Goal: Navigation & Orientation: Find specific page/section

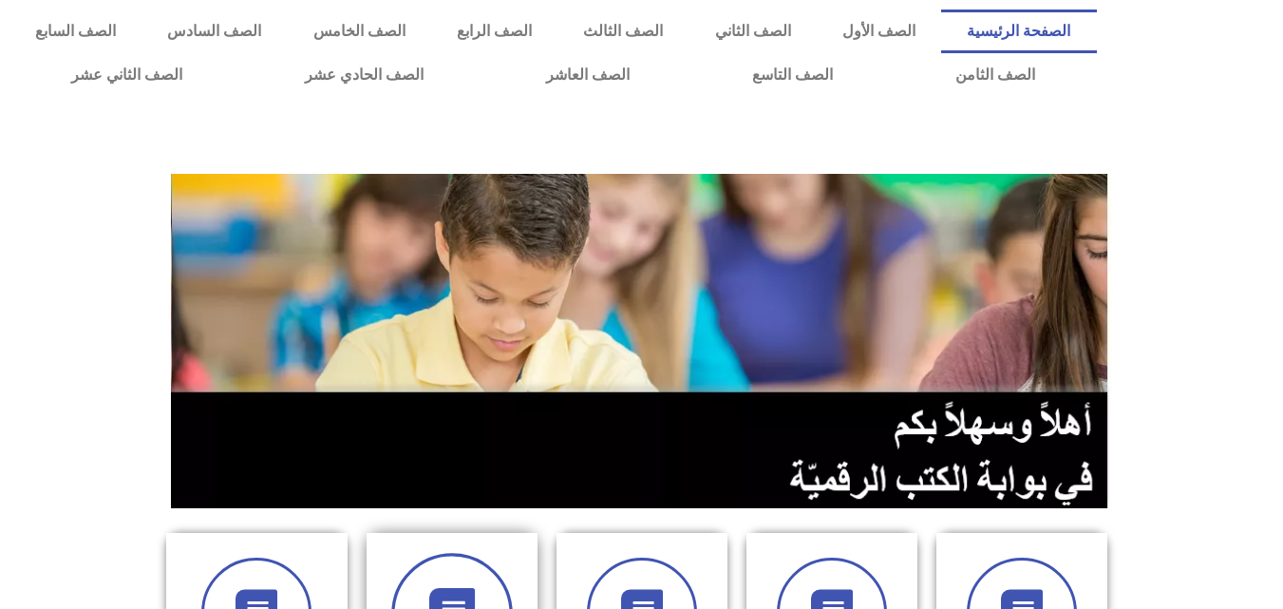
click at [459, 589] on icon at bounding box center [451, 614] width 52 height 52
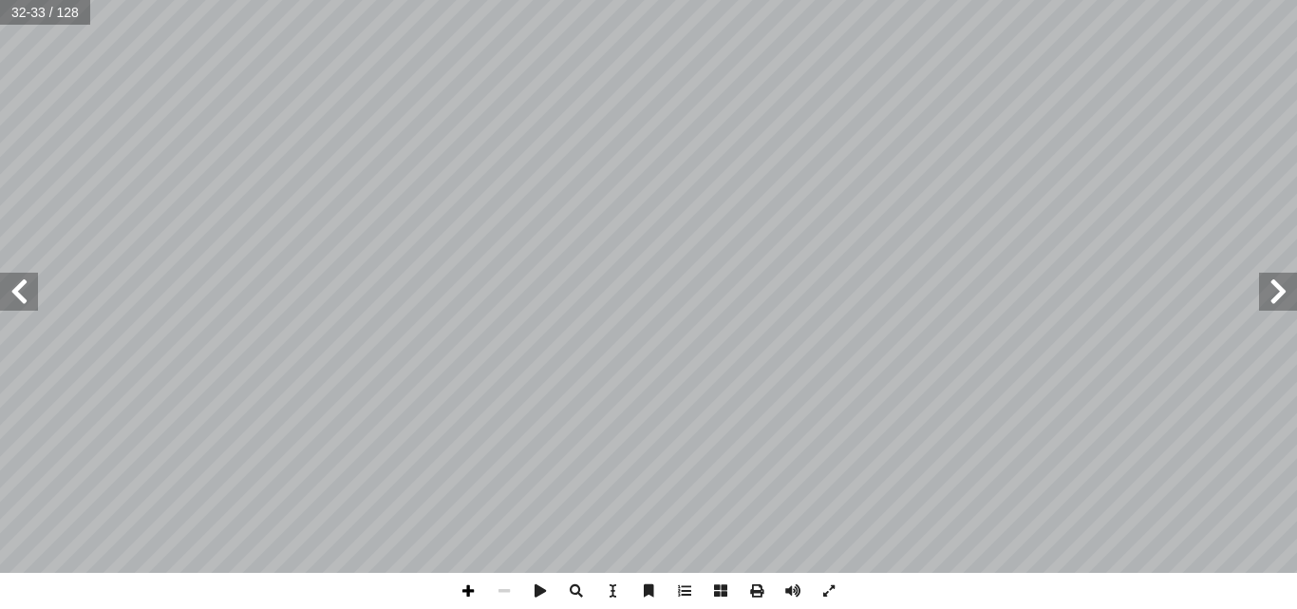
click at [467, 579] on span at bounding box center [468, 590] width 36 height 36
click at [464, 594] on span at bounding box center [468, 590] width 36 height 36
